Goal: Task Accomplishment & Management: Complete application form

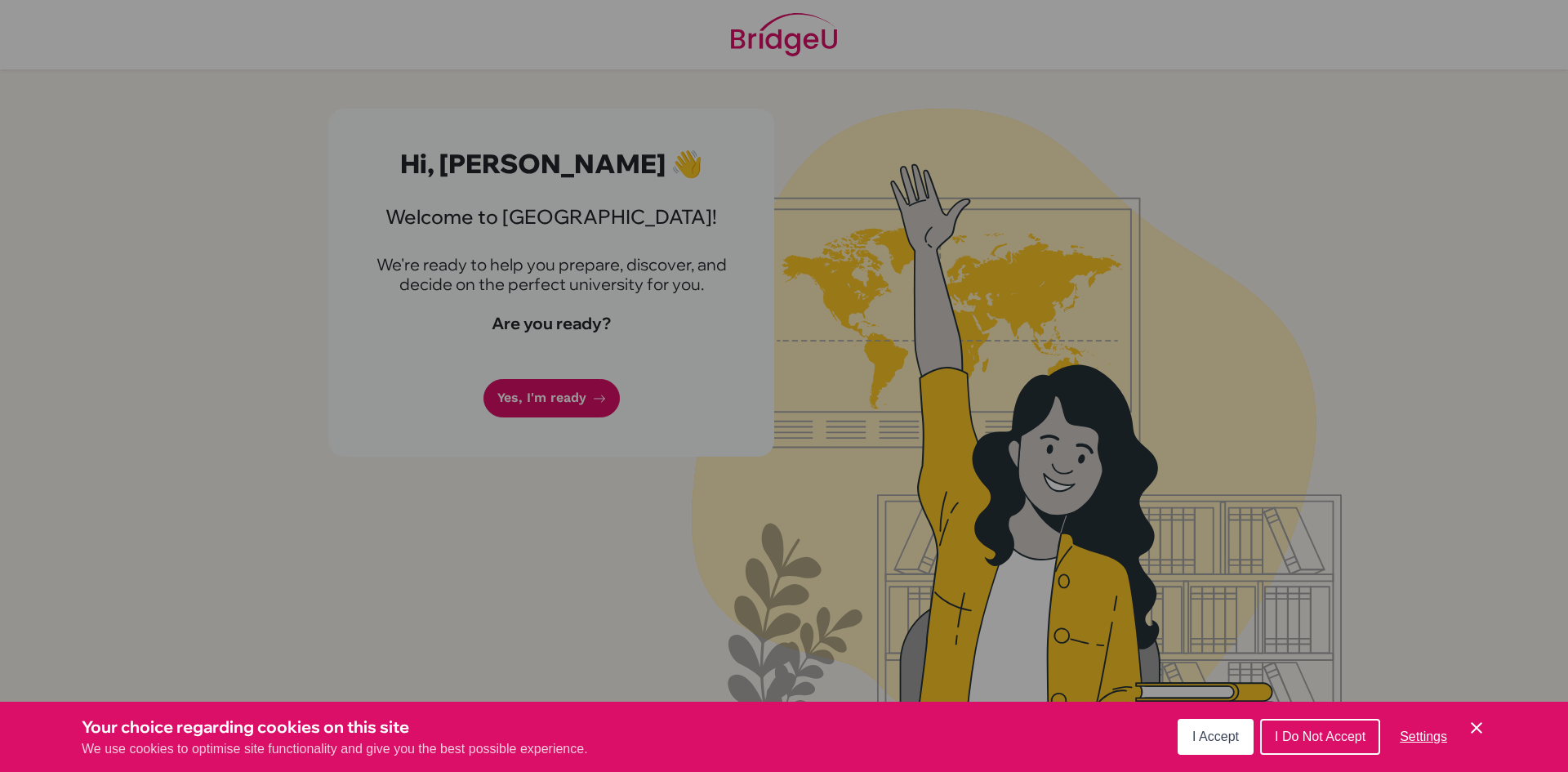
click at [1221, 740] on span "I Accept" at bounding box center [1216, 736] width 47 height 14
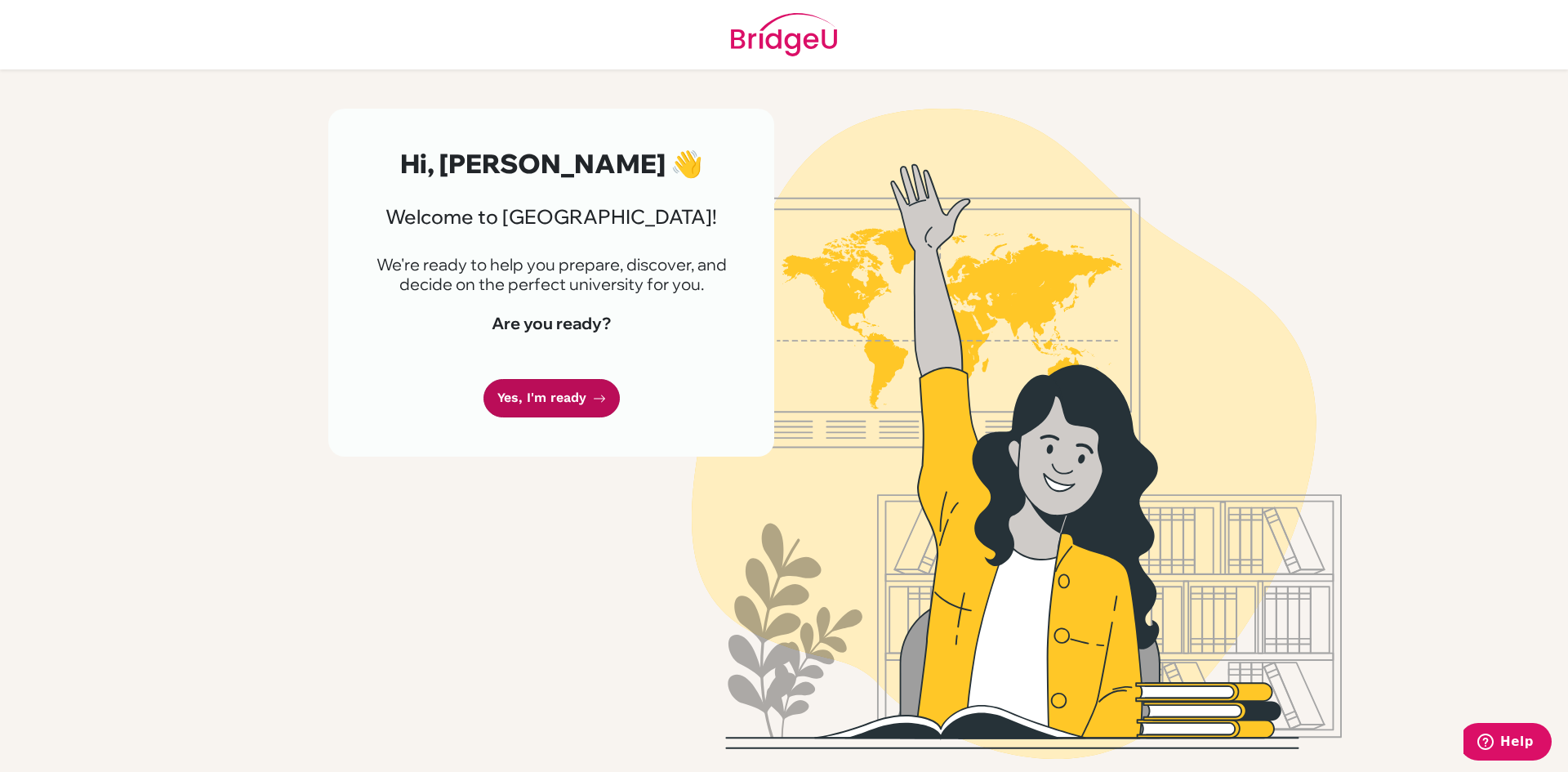
click at [554, 407] on link "Yes, I'm ready" at bounding box center [552, 398] width 137 height 38
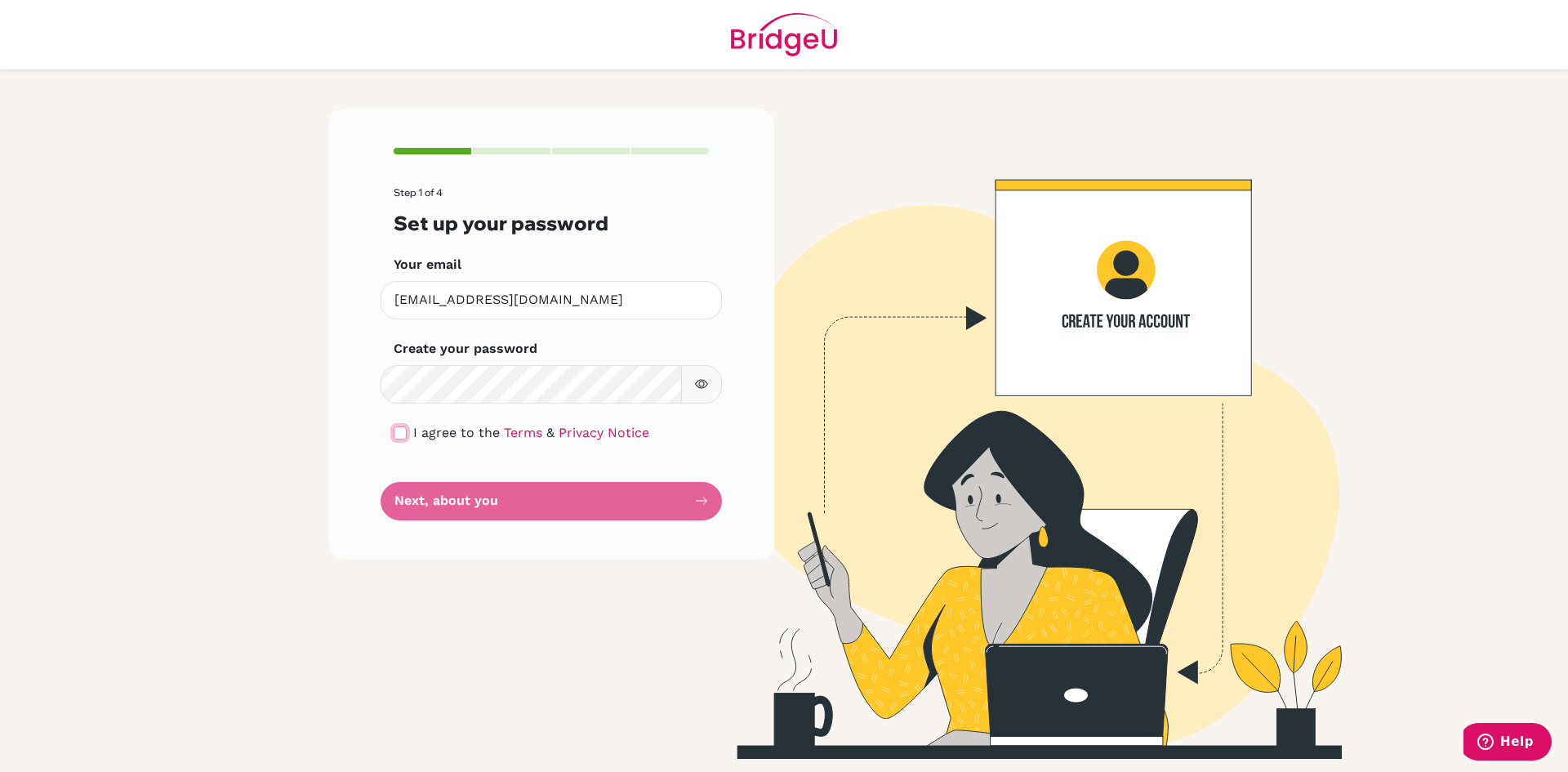
click at [397, 432] on input "checkbox" at bounding box center [401, 433] width 13 height 13
checkbox input "true"
click at [499, 493] on button "Next, about you" at bounding box center [551, 501] width 341 height 38
